Goal: Task Accomplishment & Management: Manage account settings

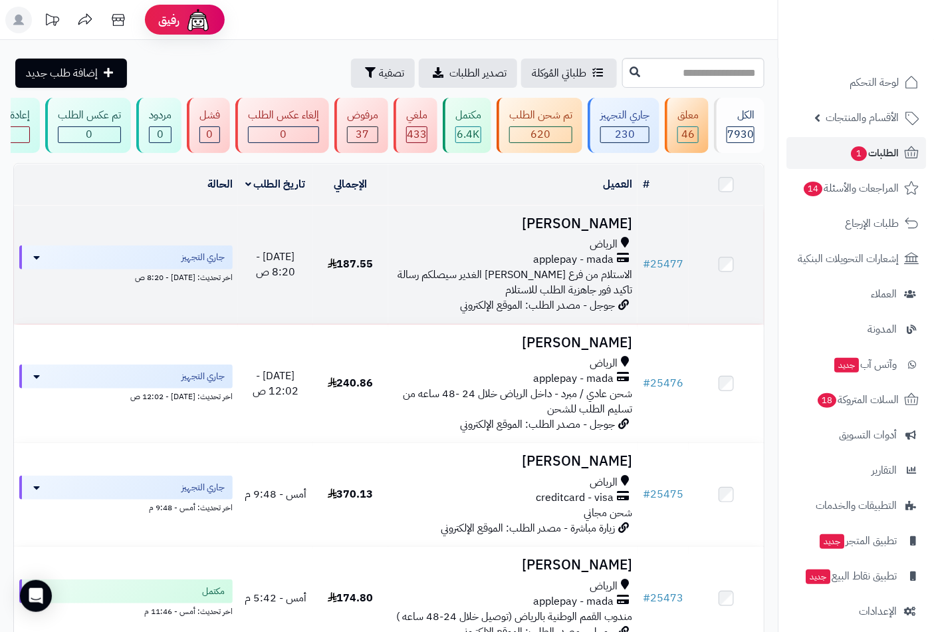
click at [597, 277] on span "الاستلام من فرع الرياض حي الغدير سيصلكم رسالة تاكيد فور جاهزية الطلب للاستلام" at bounding box center [515, 282] width 235 height 31
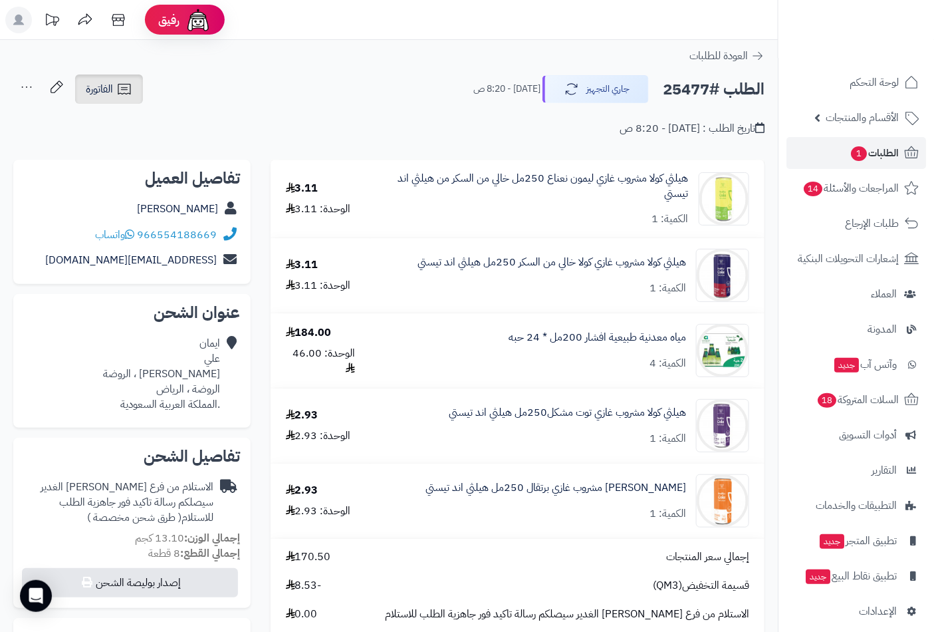
click at [124, 89] on icon at bounding box center [124, 89] width 13 height 11
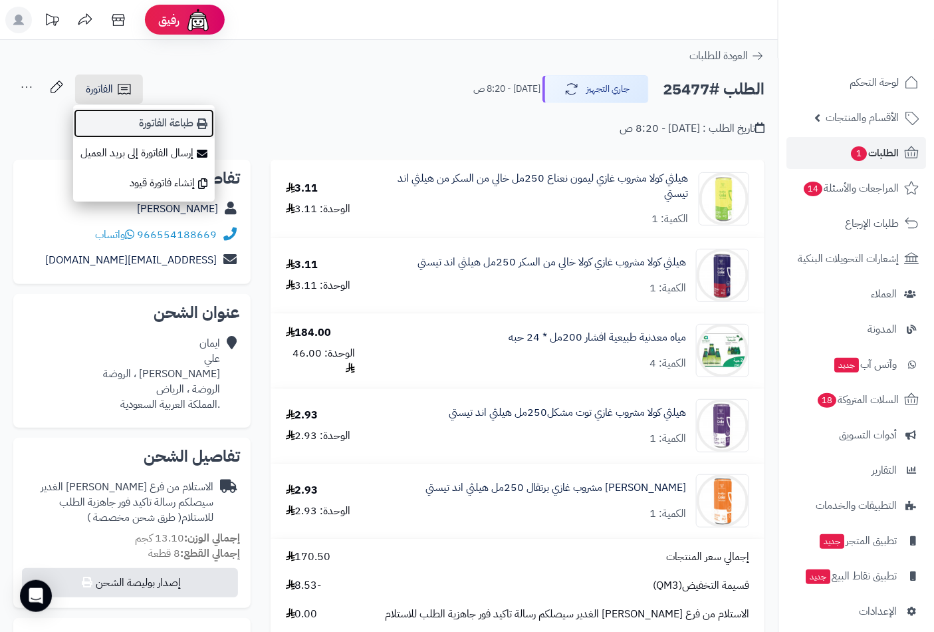
click at [211, 114] on link "طباعة الفاتورة" at bounding box center [144, 123] width 142 height 30
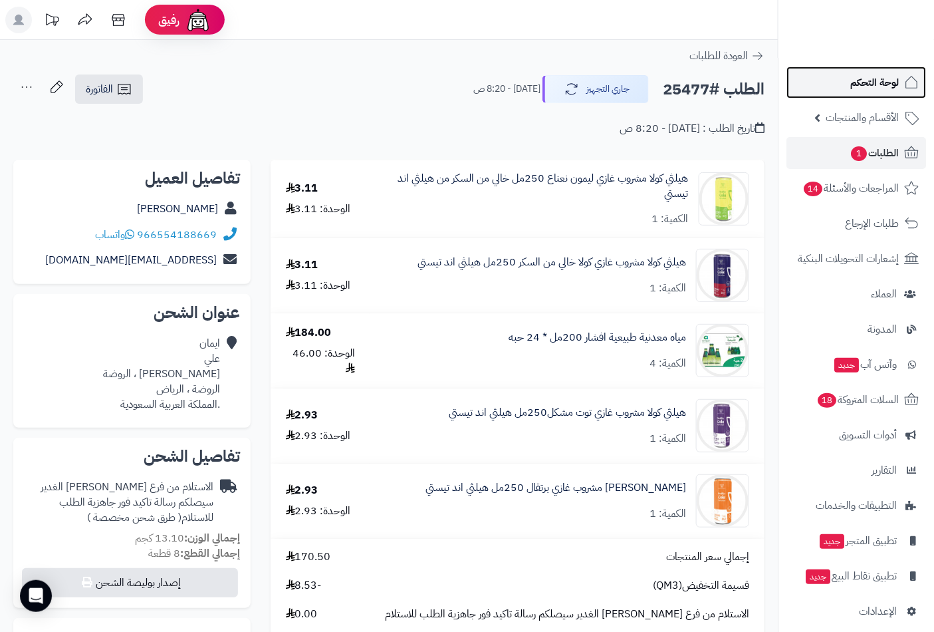
click at [896, 91] on span "لوحة التحكم" at bounding box center [874, 82] width 49 height 19
